Goal: Task Accomplishment & Management: Manage account settings

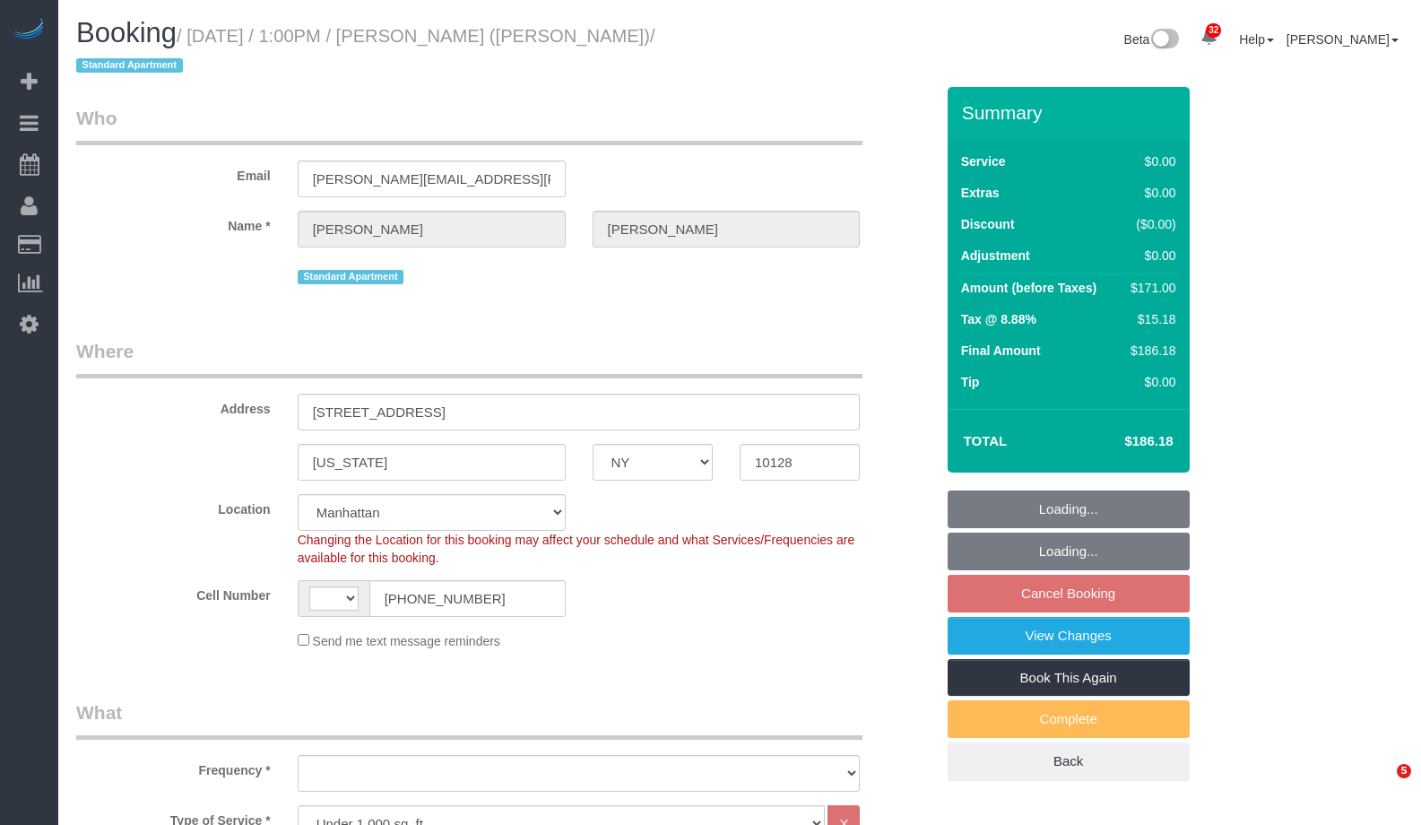
select select "NY"
select select "2"
select select "object:677"
select select "string:stripe-pm_1RcBkG4VGloSiKo7WqXtSrcb"
select select "number:89"
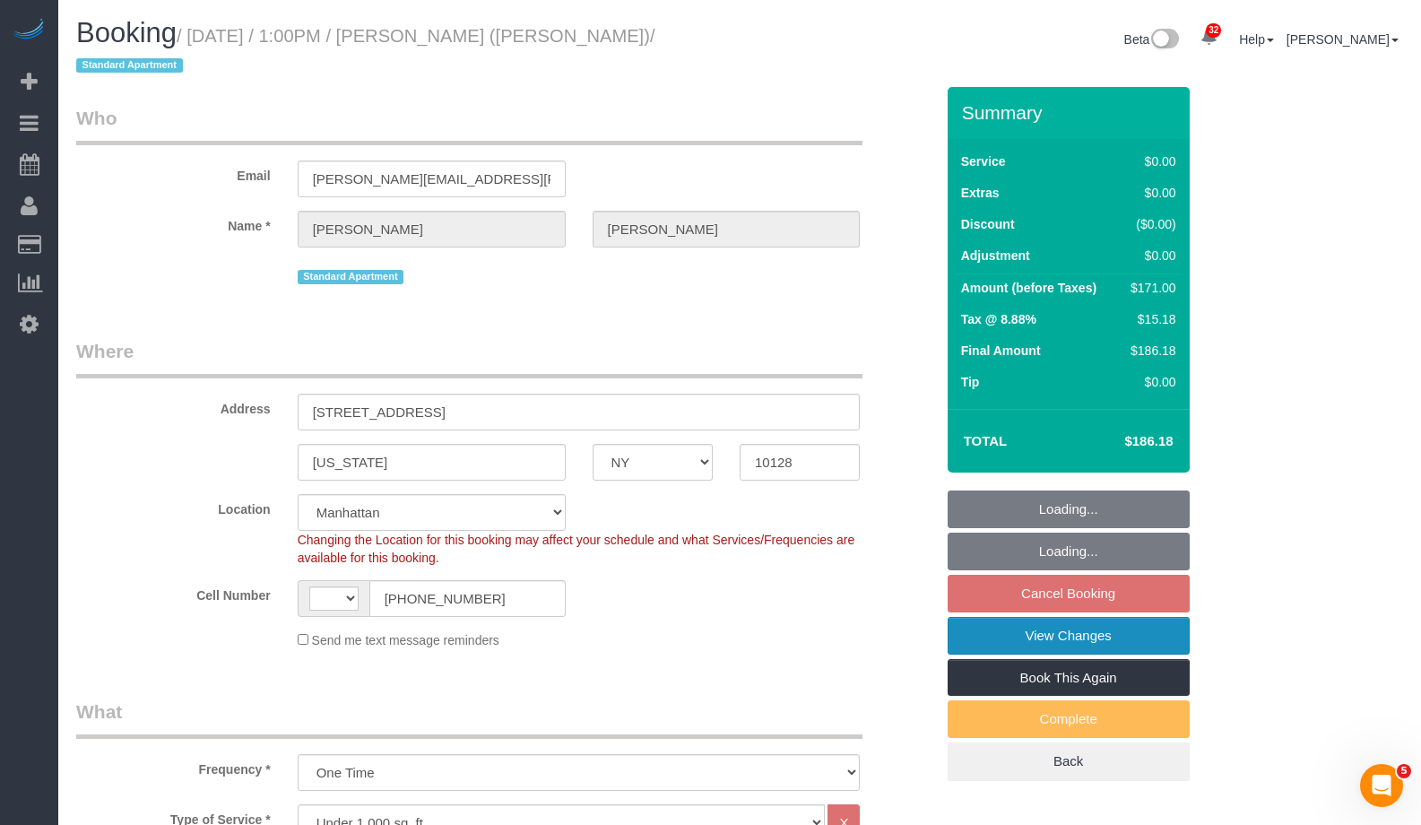
select select "number:90"
select select "number:15"
select select "number:5"
click at [1169, 638] on link "View Changes" at bounding box center [1069, 636] width 242 height 38
select select "string:[GEOGRAPHIC_DATA]"
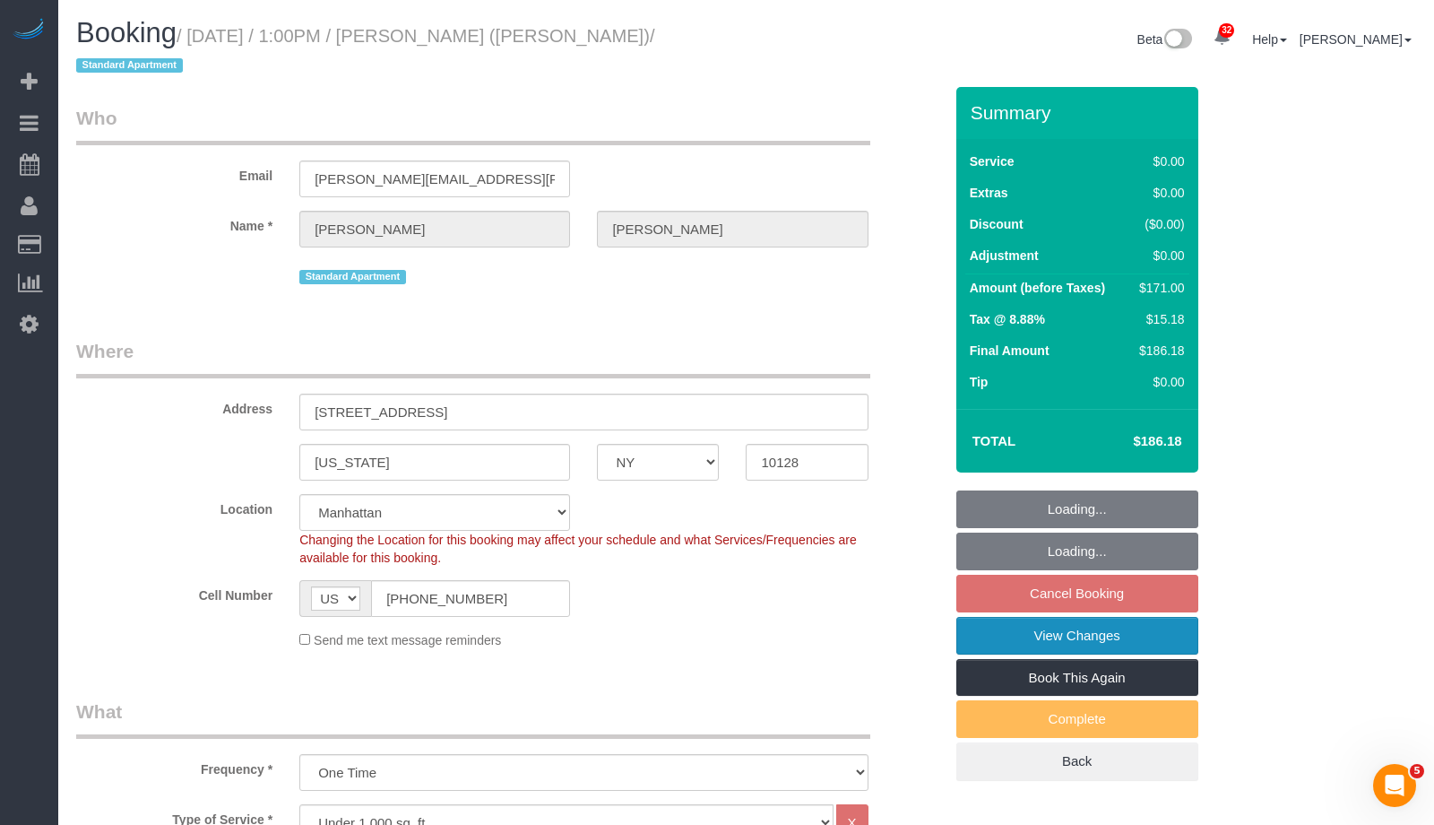
select select "2"
select select "spot5"
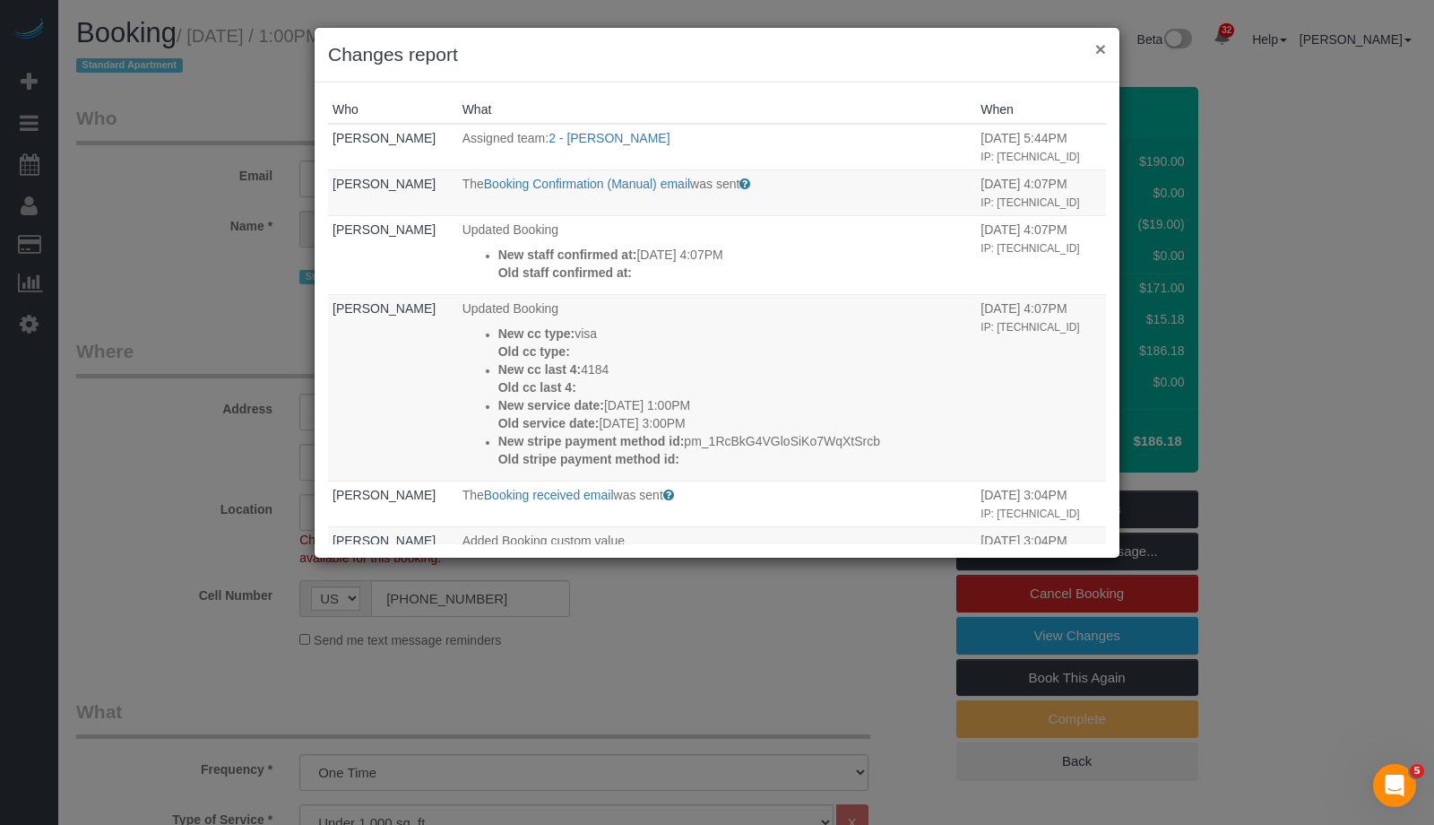
click at [1098, 53] on button "×" at bounding box center [1101, 48] width 11 height 19
